Goal: Task Accomplishment & Management: Complete application form

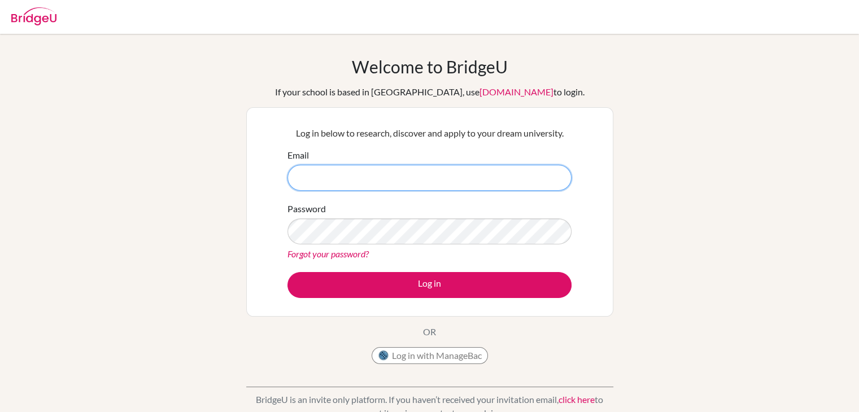
click at [389, 178] on input "Email" at bounding box center [430, 178] width 284 height 26
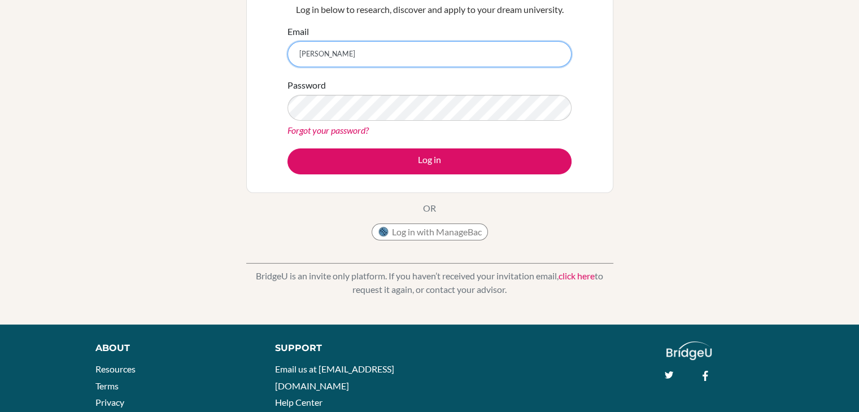
scroll to position [124, 0]
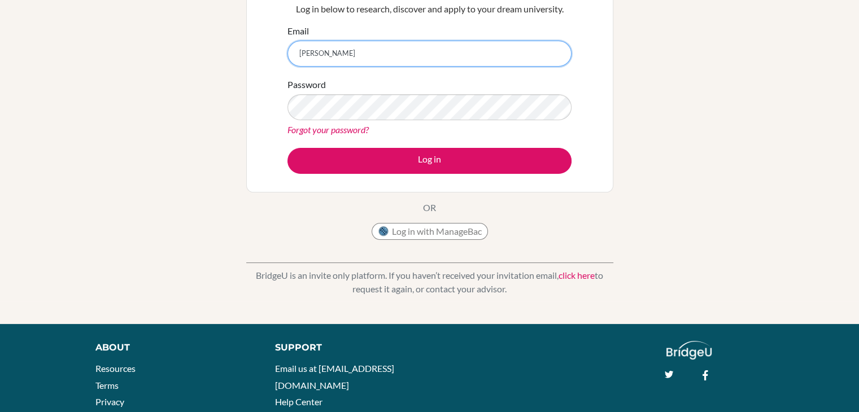
type input "[PERSON_NAME]"
click at [576, 273] on link "click here" at bounding box center [577, 275] width 36 height 11
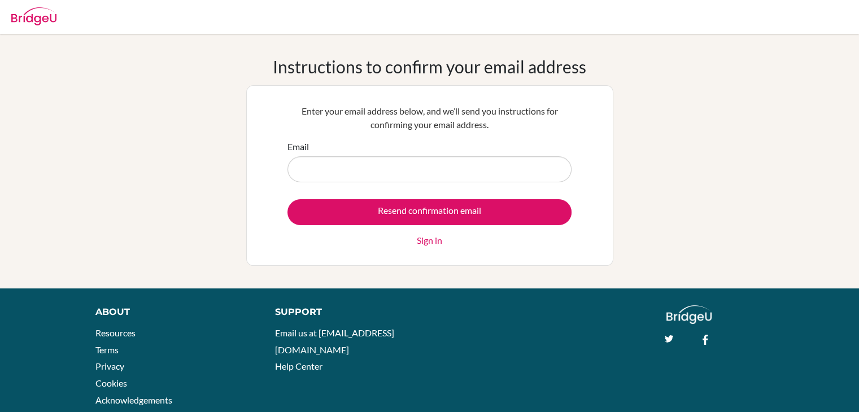
click at [410, 175] on input "Email" at bounding box center [430, 169] width 284 height 26
type input "[PERSON_NAME][EMAIL_ADDRESS][PERSON_NAME][DOMAIN_NAME]"
click at [288, 199] on input "Resend confirmation email" at bounding box center [430, 212] width 284 height 26
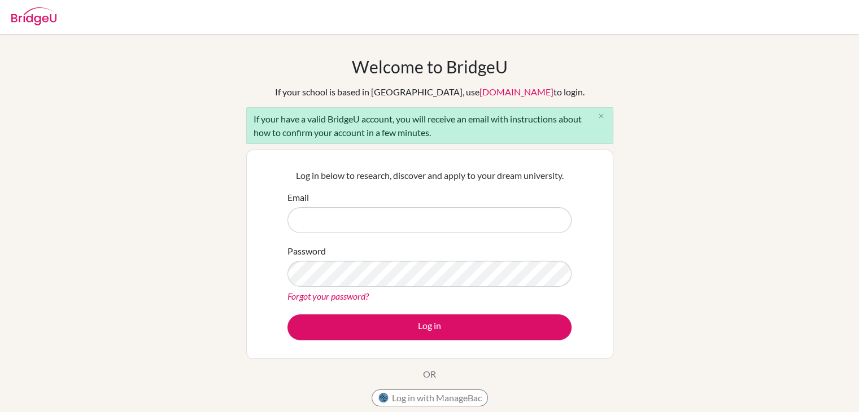
click at [432, 215] on input "Email" at bounding box center [430, 220] width 284 height 26
type input "[PERSON_NAME][EMAIL_ADDRESS][PERSON_NAME][DOMAIN_NAME]"
click at [288, 315] on button "Log in" at bounding box center [430, 328] width 284 height 26
